Goal: Information Seeking & Learning: Find specific fact

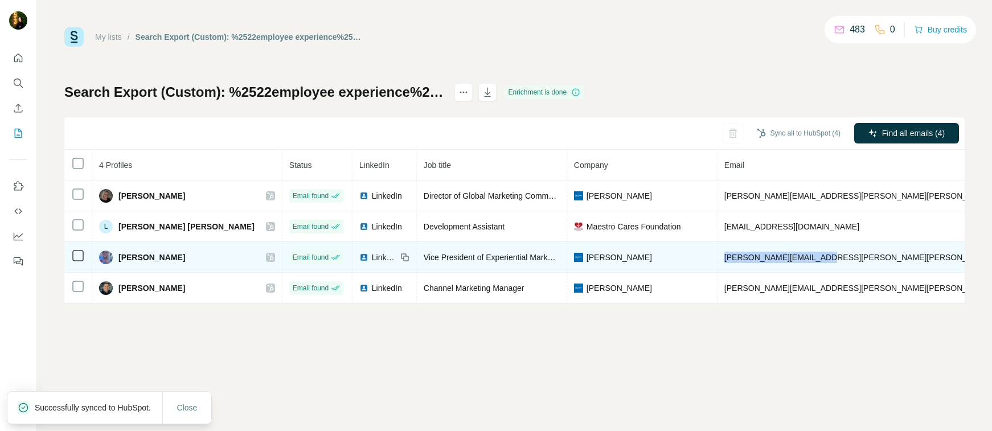
drag, startPoint x: 738, startPoint y: 260, endPoint x: 638, endPoint y: 257, distance: 100.3
click at [718, 257] on td "peggy.gilmore@sloan.com" at bounding box center [891, 257] width 346 height 31
copy span "peggy.gilmore@sloan.com"
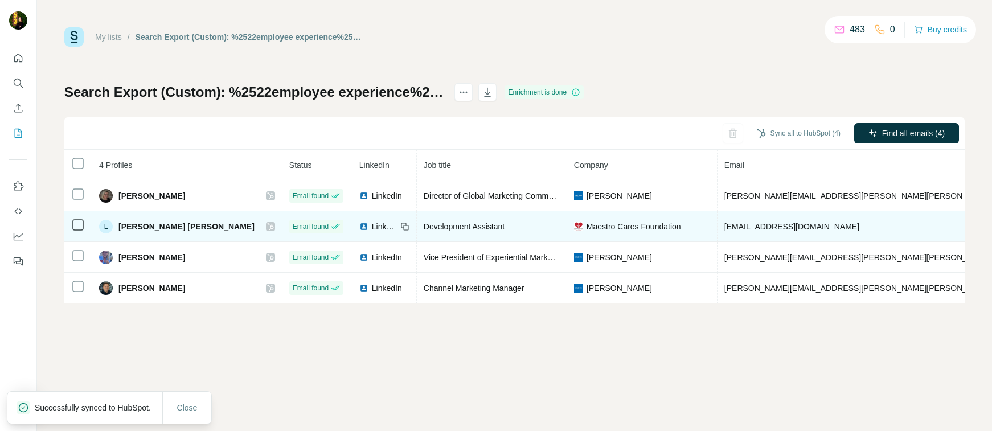
click at [179, 228] on div "L Larson Wood" at bounding box center [187, 227] width 176 height 14
click at [267, 227] on icon at bounding box center [270, 226] width 7 height 9
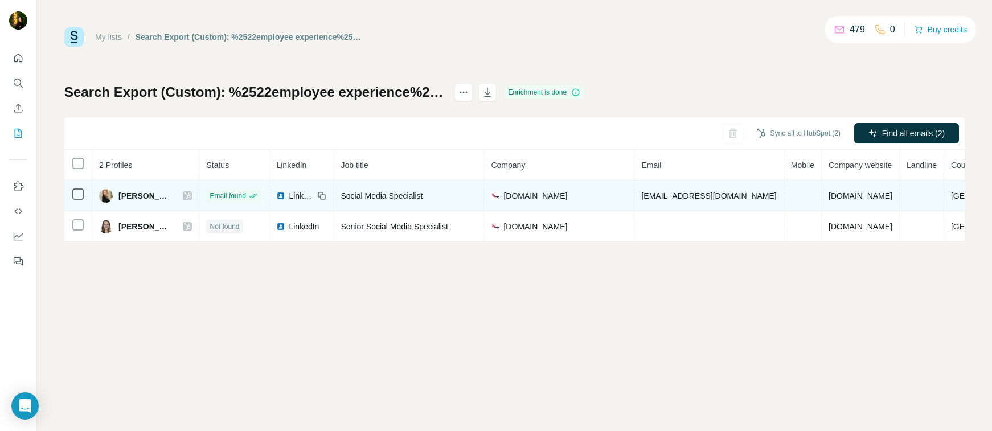
click at [184, 195] on icon at bounding box center [187, 195] width 7 height 9
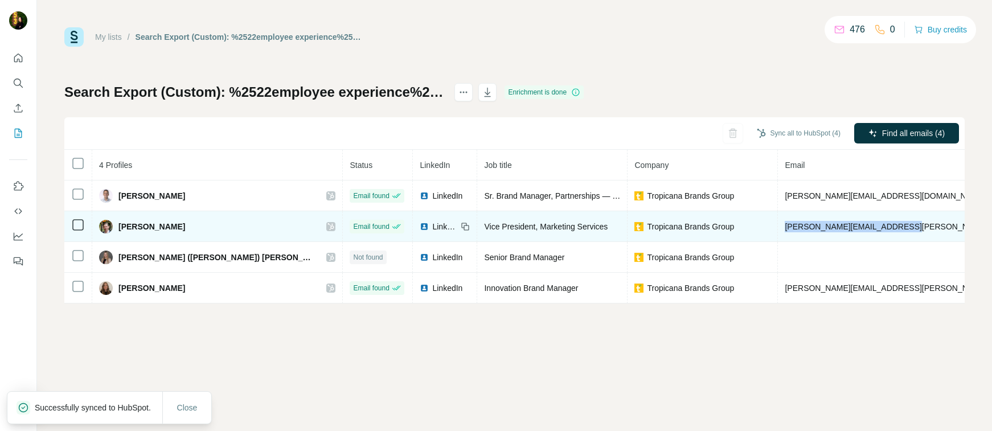
drag, startPoint x: 794, startPoint y: 230, endPoint x: 674, endPoint y: 223, distance: 119.8
click at [778, 223] on td "patrick.degnan@tropicana.com" at bounding box center [918, 226] width 281 height 31
copy span "patrick.degnan@tropicana.com"
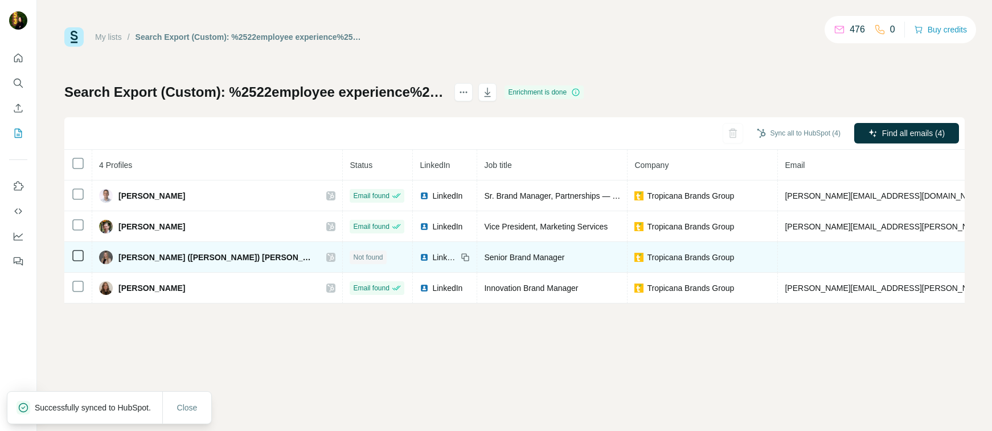
click at [328, 253] on icon at bounding box center [331, 257] width 7 height 9
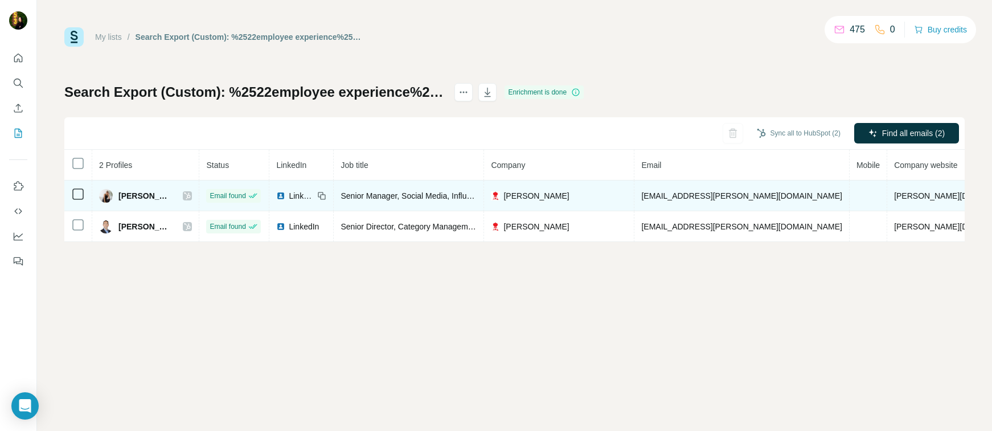
click at [184, 197] on icon at bounding box center [187, 195] width 7 height 9
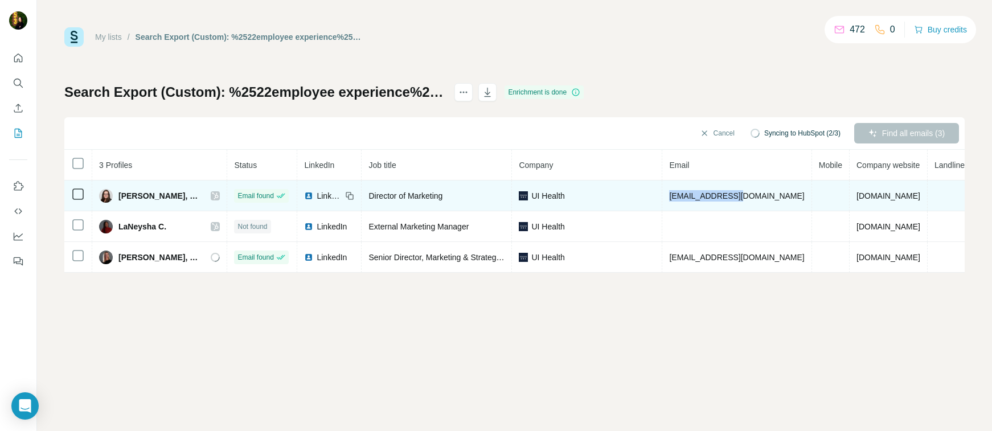
drag, startPoint x: 734, startPoint y: 198, endPoint x: 663, endPoint y: 193, distance: 71.4
click at [663, 194] on td "ahaglund@uic.edu" at bounding box center [737, 196] width 149 height 31
copy span "ahaglund@uic.edu"
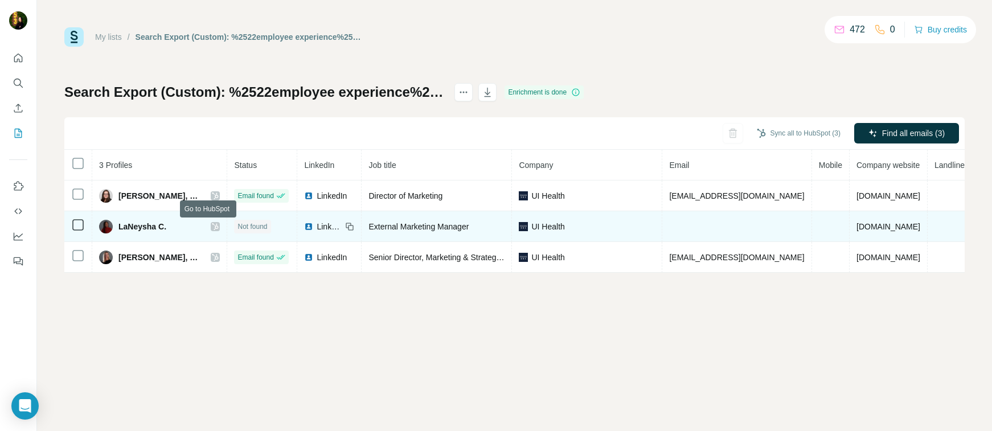
click at [212, 228] on icon at bounding box center [215, 226] width 6 height 7
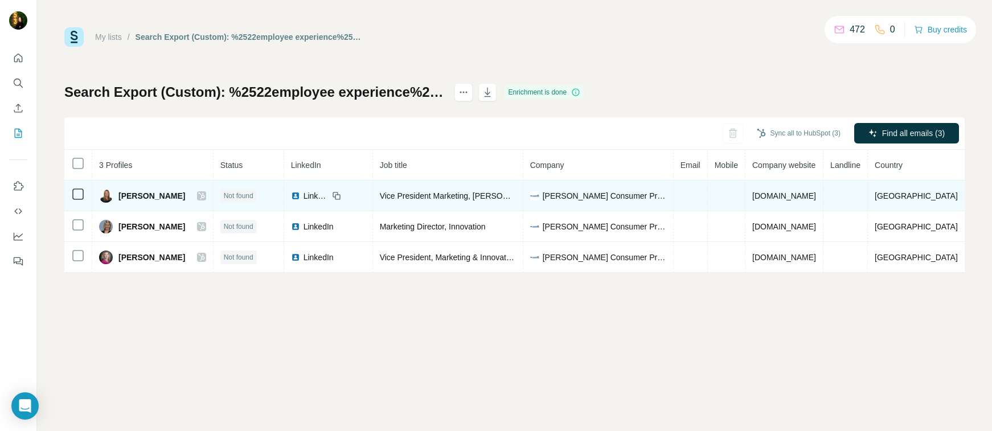
click at [198, 193] on icon at bounding box center [201, 196] width 6 height 7
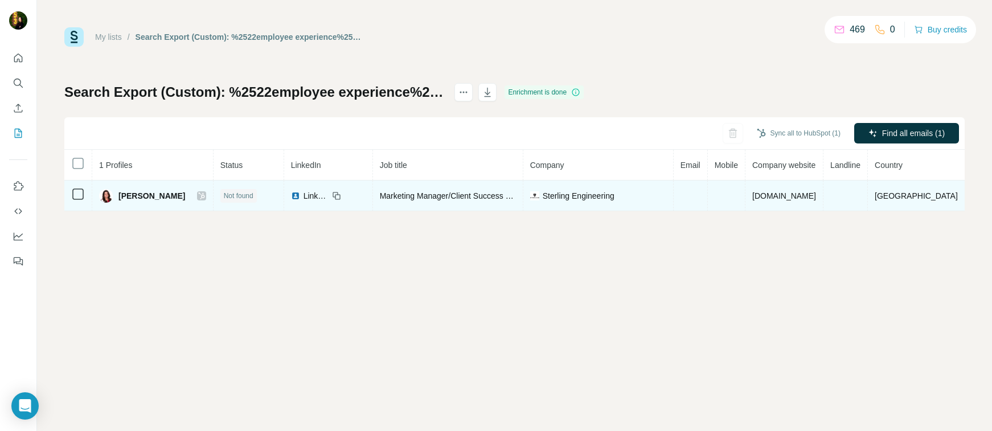
click at [198, 193] on icon at bounding box center [201, 195] width 7 height 9
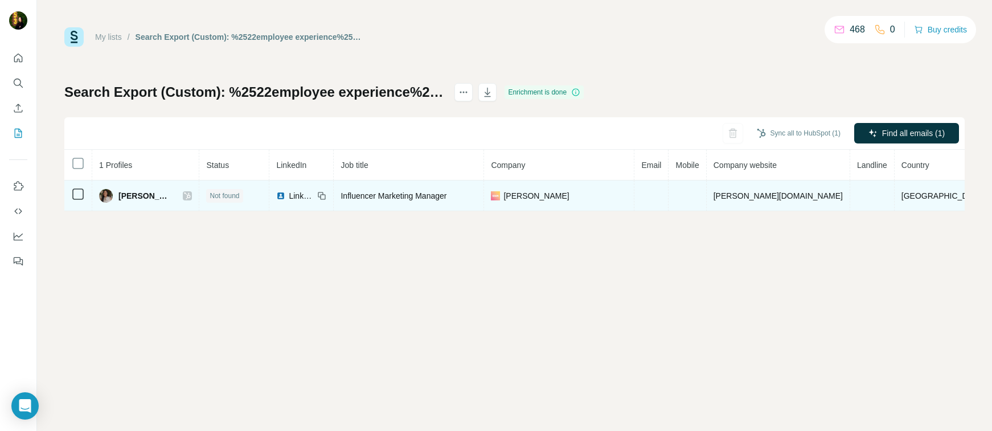
click at [191, 196] on icon at bounding box center [187, 195] width 7 height 9
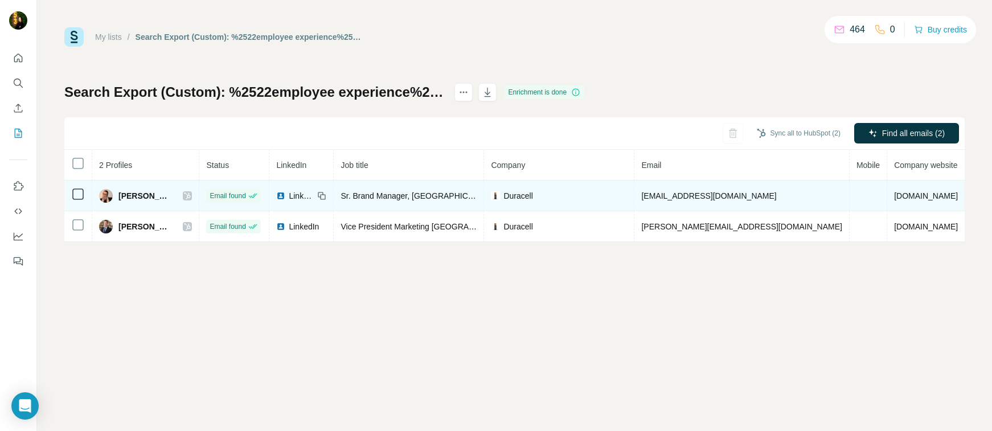
click at [185, 199] on icon at bounding box center [187, 195] width 7 height 9
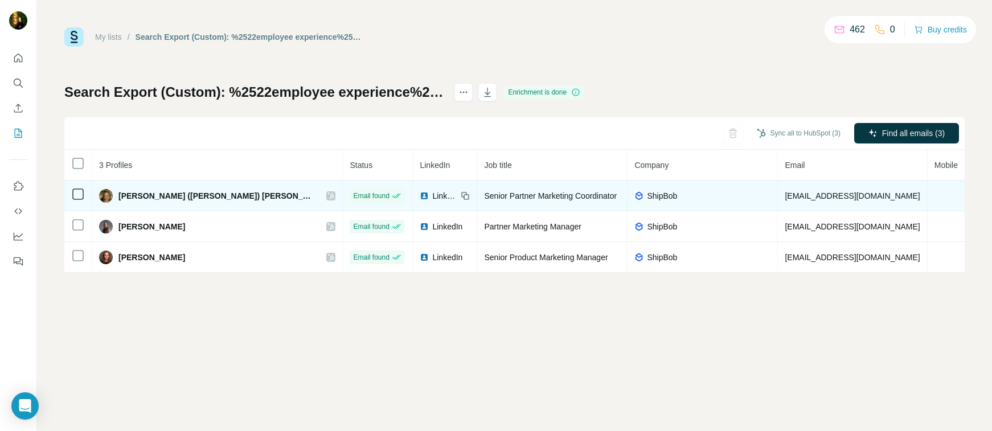
click at [328, 196] on icon at bounding box center [331, 195] width 7 height 9
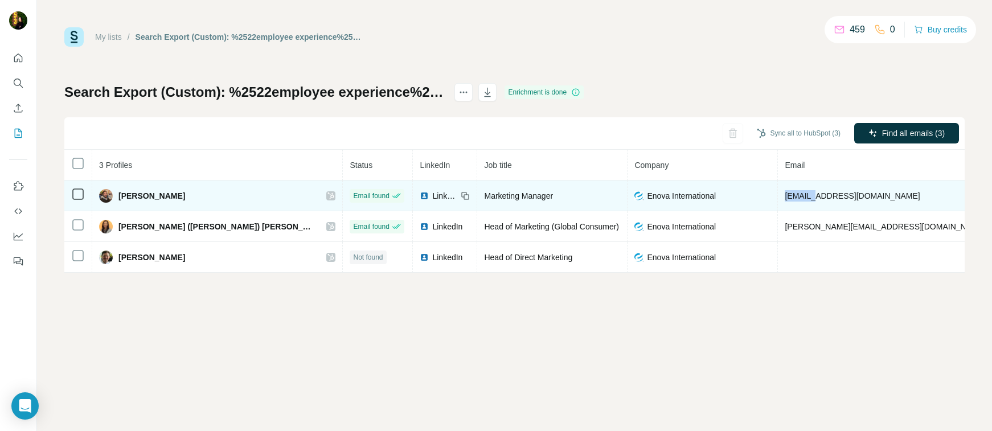
drag, startPoint x: 657, startPoint y: 194, endPoint x: 708, endPoint y: 194, distance: 50.7
click at [708, 194] on tr "Brad Nelsen Email found LinkedIn Marketing Manager Enova International bnelsen@…" at bounding box center [657, 196] width 1186 height 31
click at [785, 194] on span "bnelsen@enova.com" at bounding box center [852, 195] width 135 height 9
drag, startPoint x: 676, startPoint y: 195, endPoint x: 755, endPoint y: 196, distance: 79.8
click at [778, 197] on td "bnelsen@enova.com" at bounding box center [885, 196] width 215 height 31
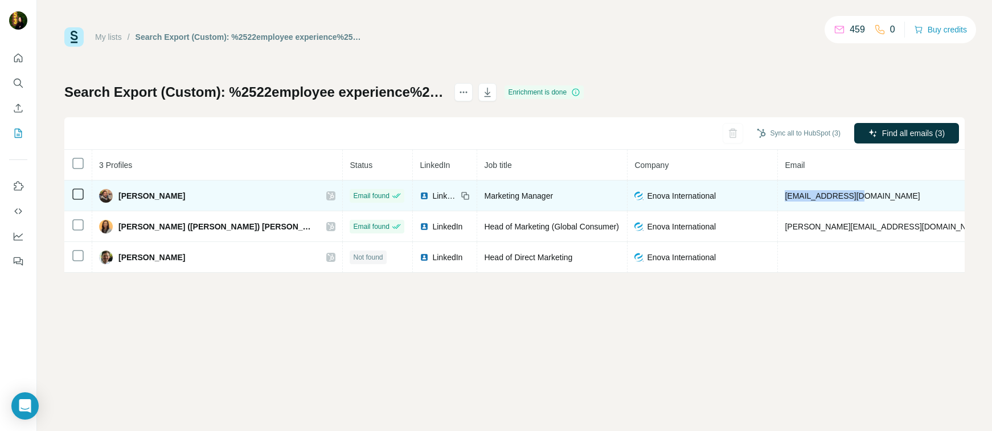
copy span "bnelsen@enova.com"
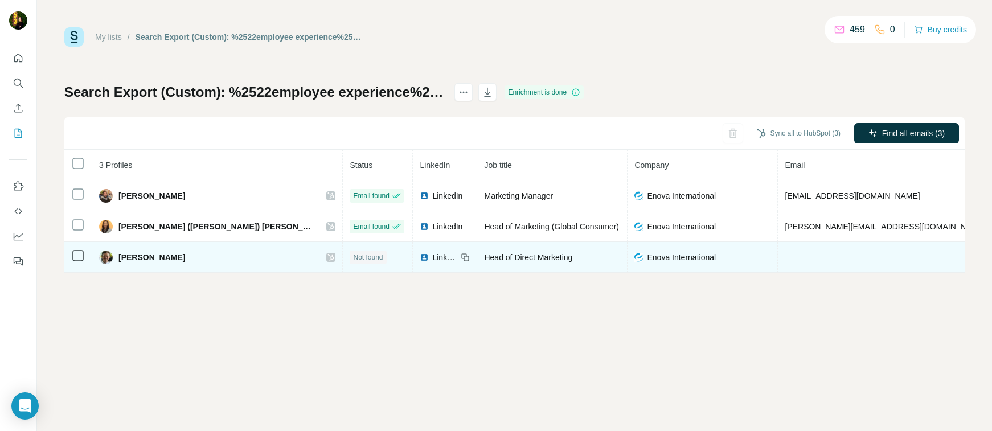
click at [328, 253] on icon at bounding box center [331, 257] width 7 height 9
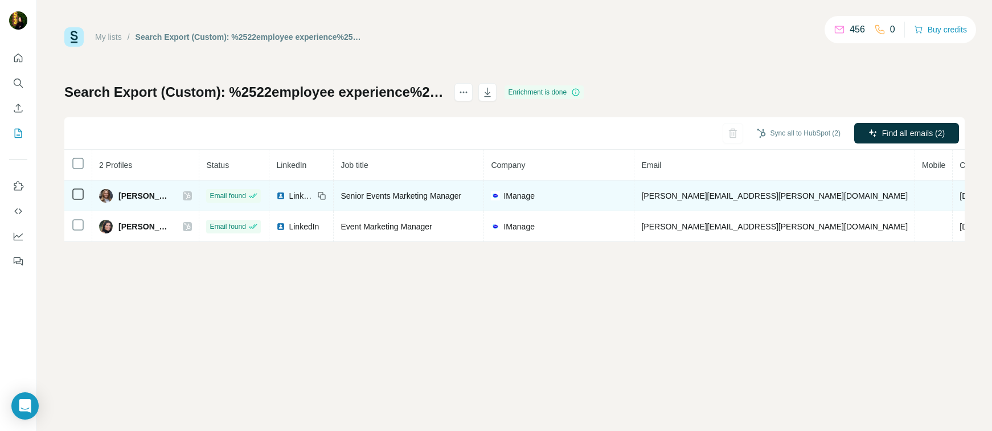
click at [184, 194] on icon at bounding box center [187, 195] width 7 height 9
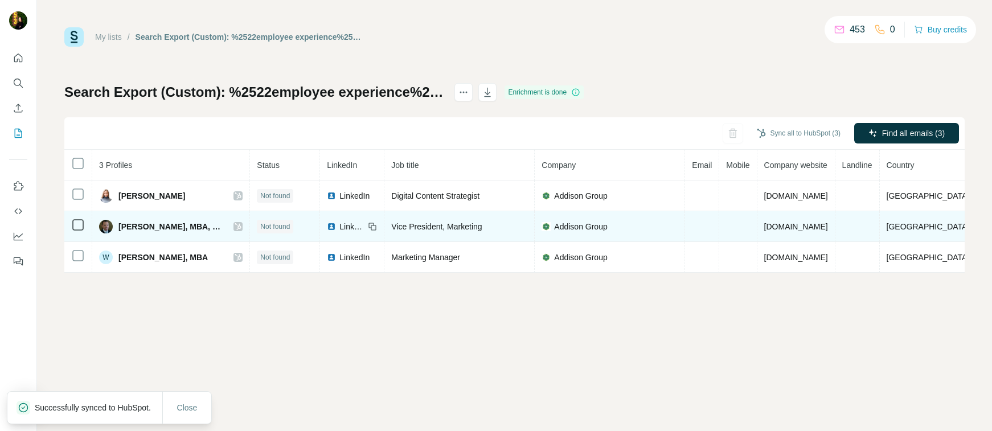
click at [235, 227] on icon at bounding box center [238, 226] width 7 height 9
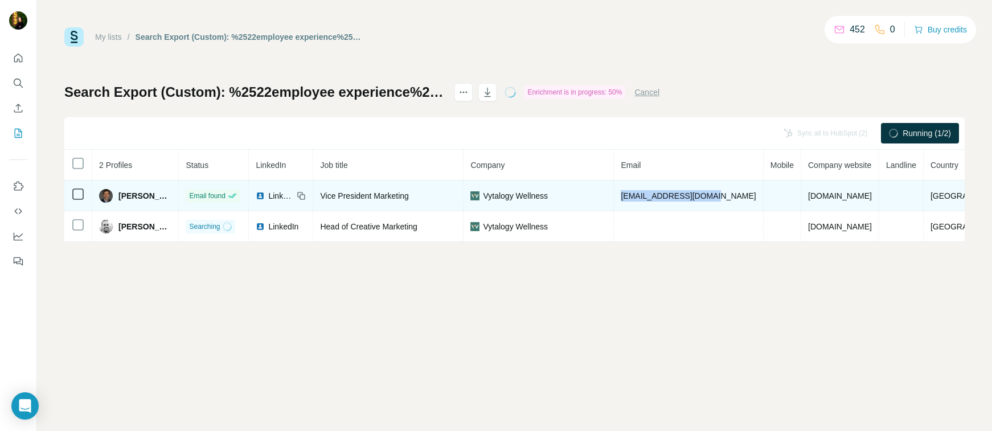
drag, startPoint x: 724, startPoint y: 197, endPoint x: 625, endPoint y: 198, distance: 98.6
click at [625, 198] on td "[EMAIL_ADDRESS][DOMAIN_NAME]" at bounding box center [688, 196] width 149 height 31
copy span "[EMAIL_ADDRESS][DOMAIN_NAME]"
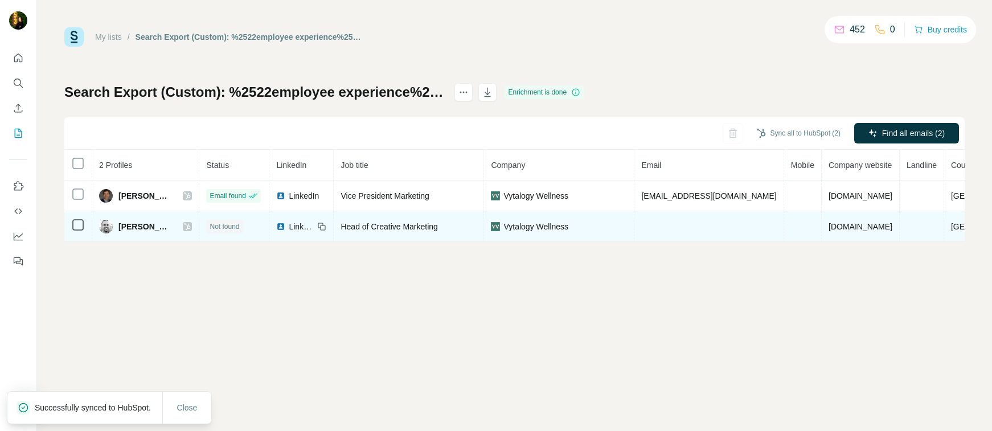
click at [190, 228] on icon at bounding box center [188, 226] width 6 height 7
